Goal: Task Accomplishment & Management: Complete application form

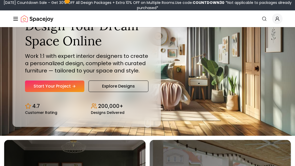
scroll to position [30, 0]
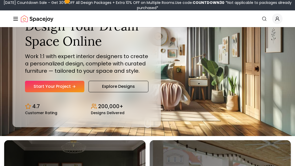
click at [35, 92] on link "Start Your Project" at bounding box center [54, 86] width 59 height 11
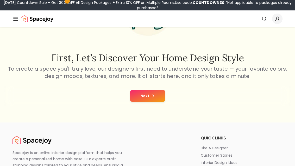
scroll to position [67, 0]
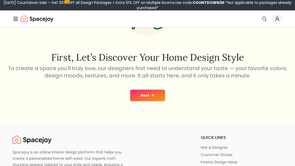
click at [133, 91] on button "Next" at bounding box center [147, 95] width 35 height 11
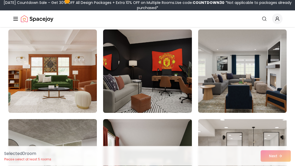
scroll to position [316, 0]
click at [252, 53] on img at bounding box center [242, 70] width 89 height 83
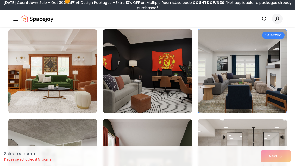
click at [275, 166] on div "Selected 1 room Please select at least 5 rooms Next" at bounding box center [147, 156] width 295 height 20
click at [191, 89] on img at bounding box center [147, 70] width 89 height 83
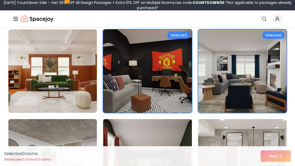
click at [233, 141] on img at bounding box center [242, 160] width 89 height 83
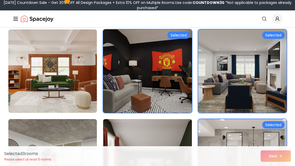
click at [117, 139] on img at bounding box center [147, 160] width 89 height 83
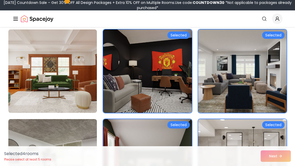
click at [269, 166] on div "Selected 4 room s Please select at least 5 rooms Next" at bounding box center [147, 156] width 295 height 20
click at [272, 166] on div "Selected 4 room s Please select at least 5 rooms Next" at bounding box center [147, 156] width 295 height 20
click at [37, 133] on img at bounding box center [52, 160] width 89 height 83
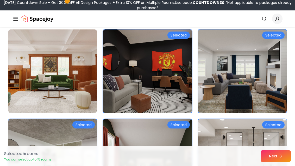
click at [33, 99] on img at bounding box center [52, 70] width 89 height 83
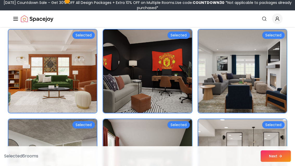
click at [272, 162] on button "Next" at bounding box center [276, 155] width 30 height 11
